Goal: Navigation & Orientation: Find specific page/section

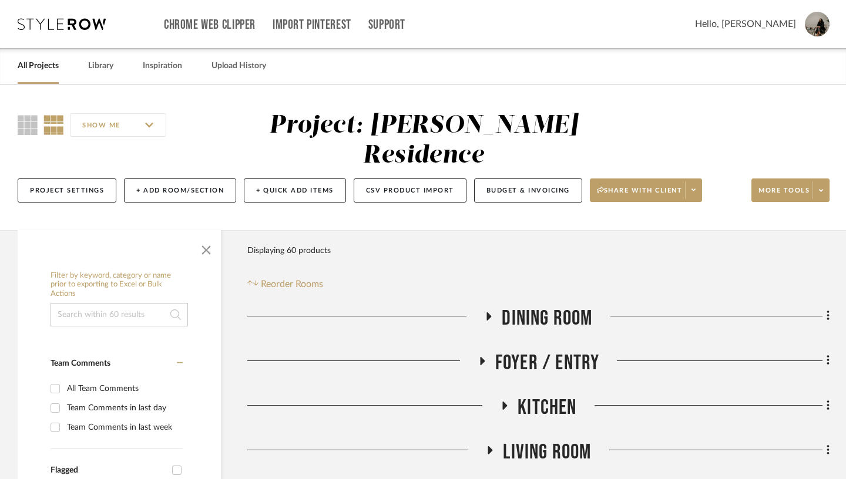
click at [37, 69] on link "All Projects" at bounding box center [38, 66] width 41 height 16
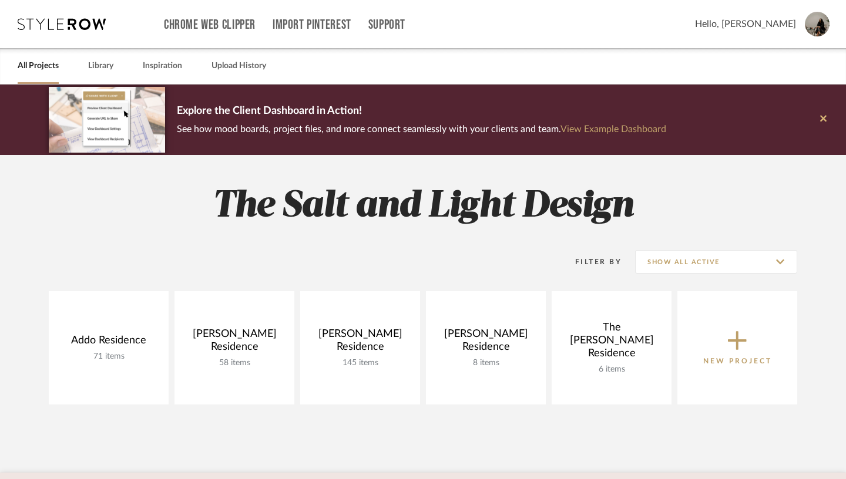
click at [824, 119] on icon at bounding box center [823, 118] width 6 height 6
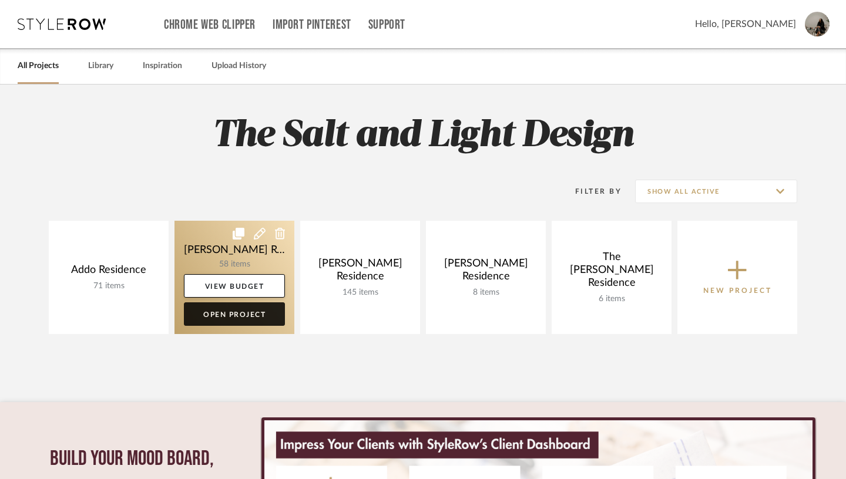
click at [222, 314] on link "Open Project" at bounding box center [234, 313] width 101 height 23
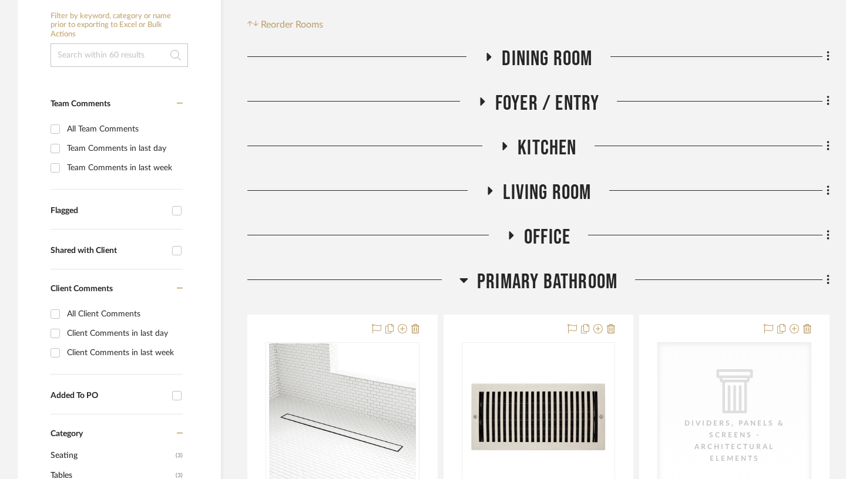
scroll to position [261, 0]
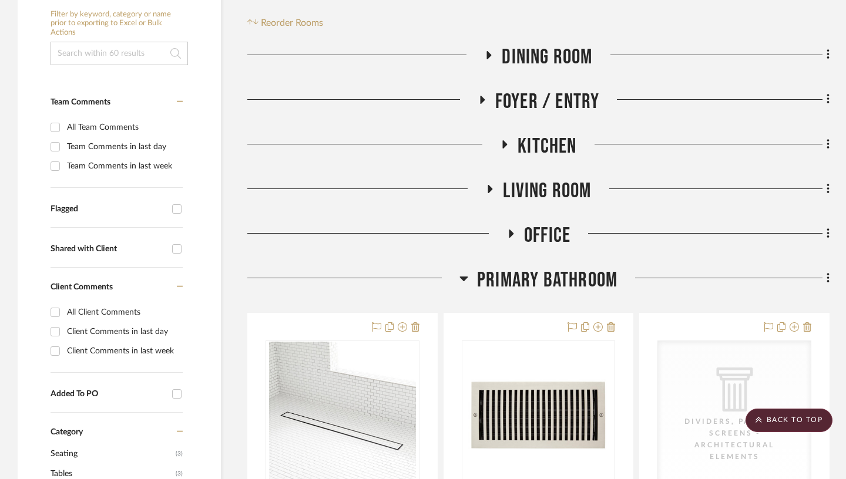
click at [466, 271] on icon at bounding box center [463, 278] width 9 height 14
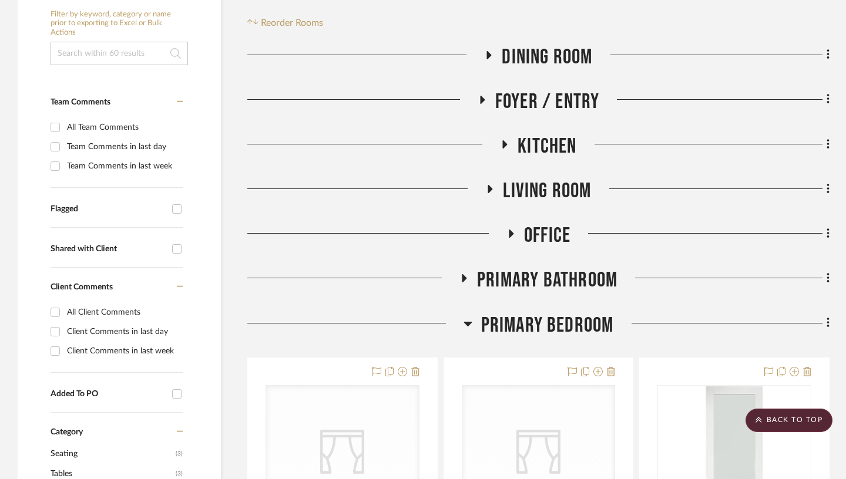
click at [467, 322] on icon at bounding box center [467, 324] width 8 height 5
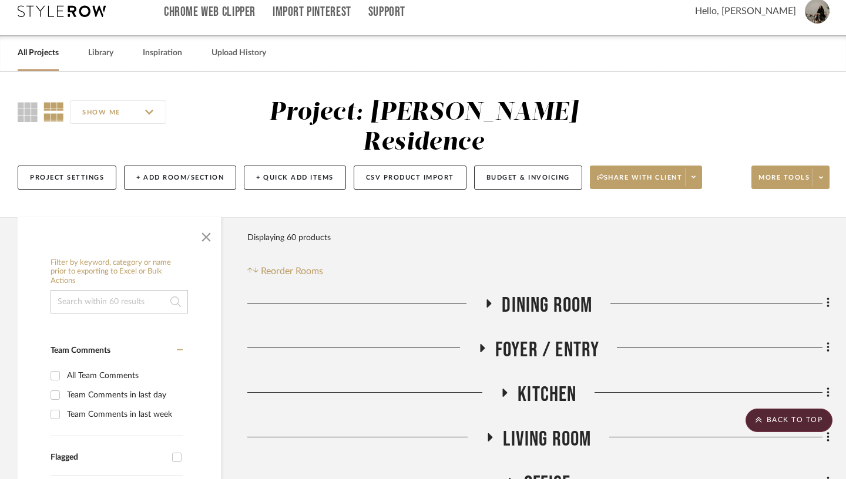
scroll to position [0, 0]
